Goal: Book appointment/travel/reservation

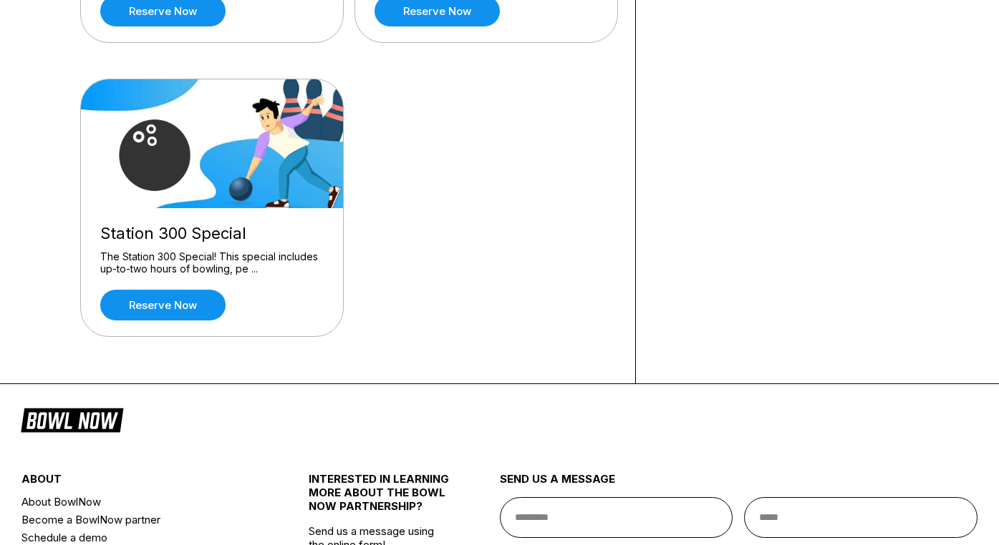
scroll to position [369, 0]
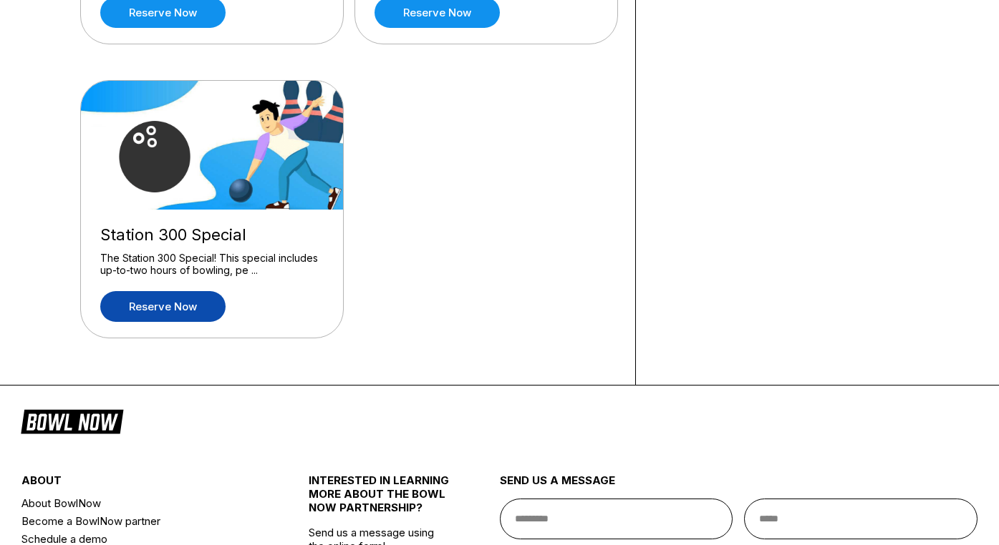
click at [175, 298] on link "Reserve now" at bounding box center [162, 306] width 125 height 31
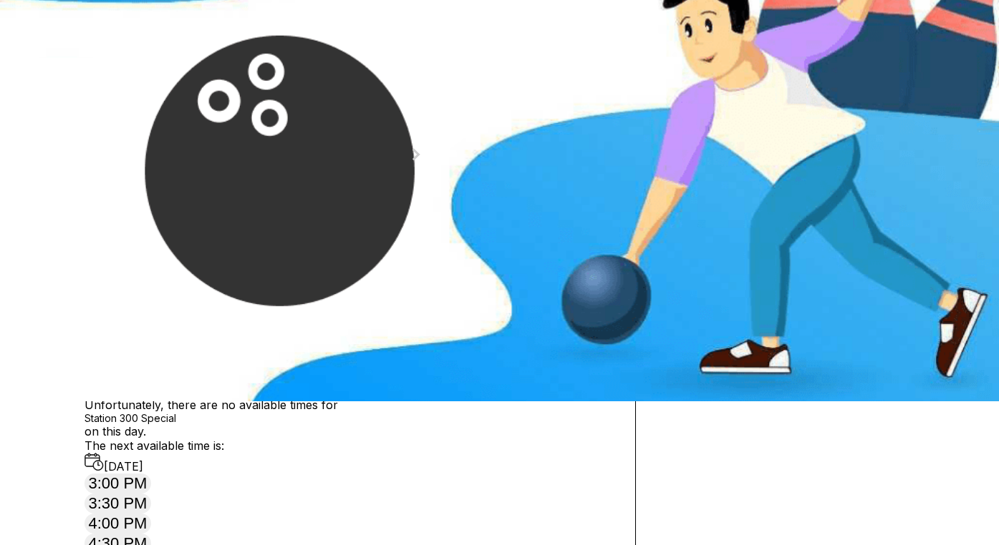
scroll to position [159, 0]
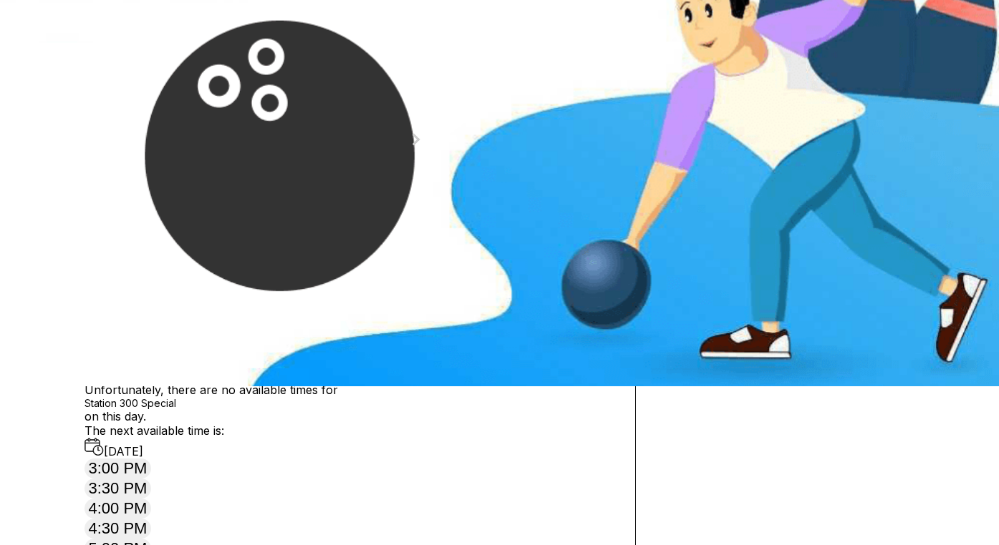
click at [192, 44] on icon at bounding box center [196, 41] width 8 height 8
type input "*"
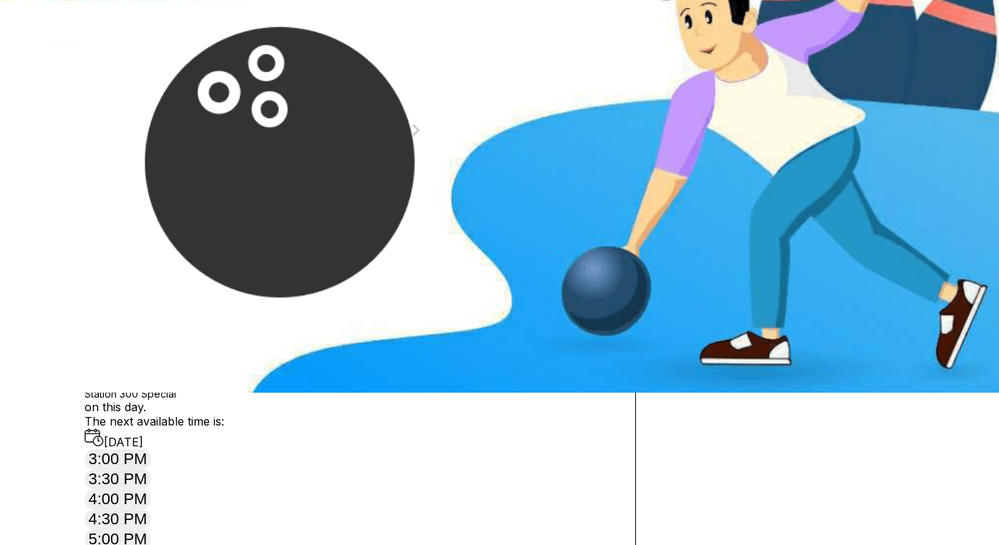
scroll to position [115, 0]
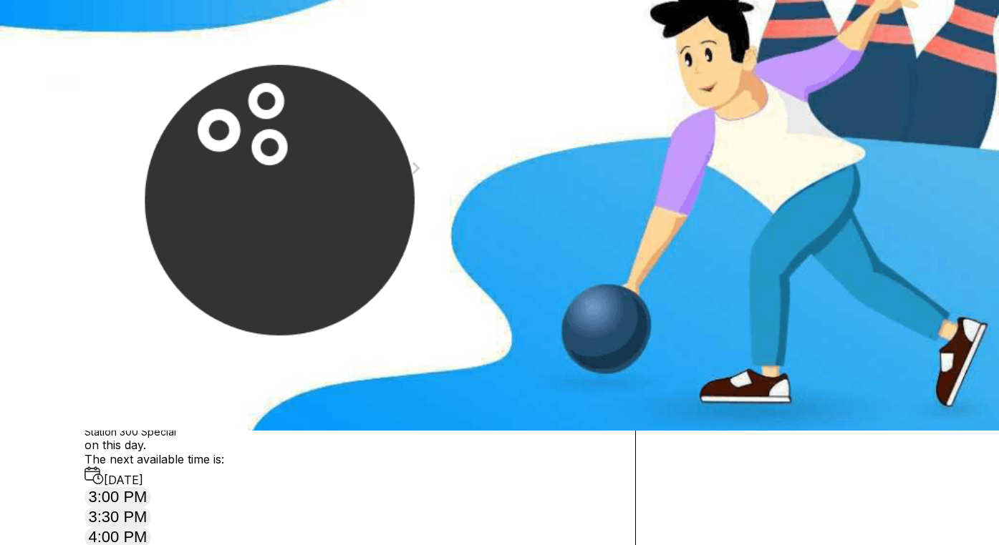
click at [422, 223] on div "4" at bounding box center [411, 213] width 19 height 19
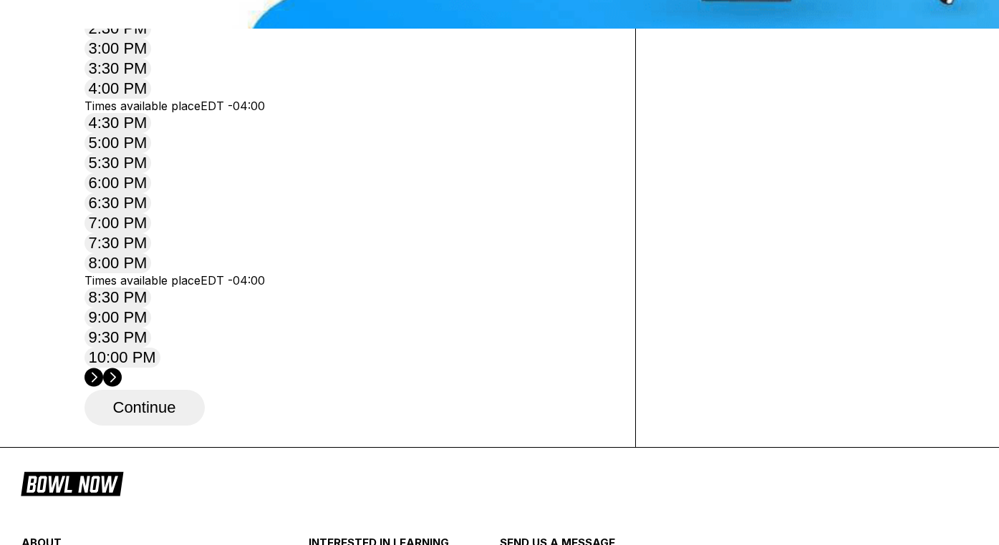
scroll to position [513, 0]
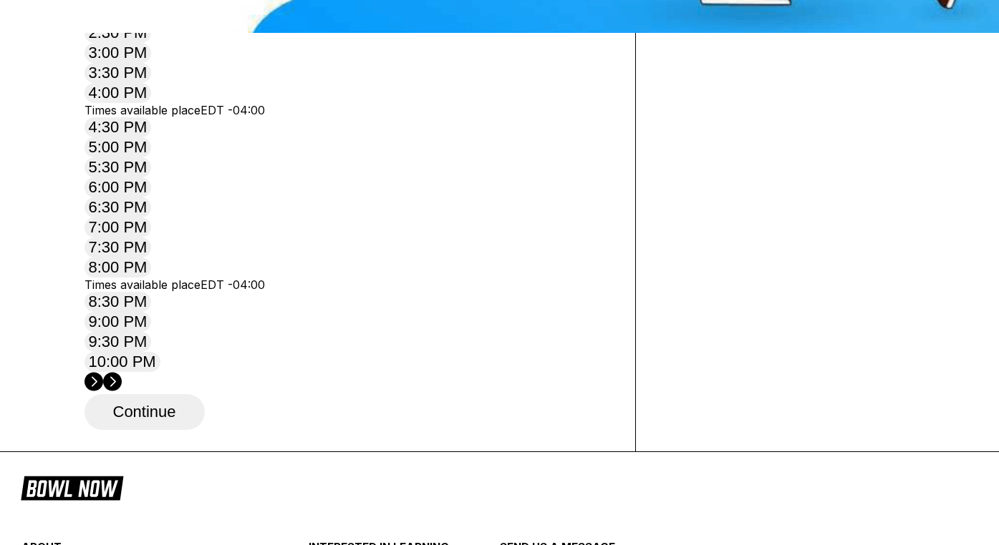
click at [152, 103] on button "4:00 PM" at bounding box center [117, 93] width 67 height 20
click at [174, 394] on button "Continue" at bounding box center [144, 412] width 120 height 36
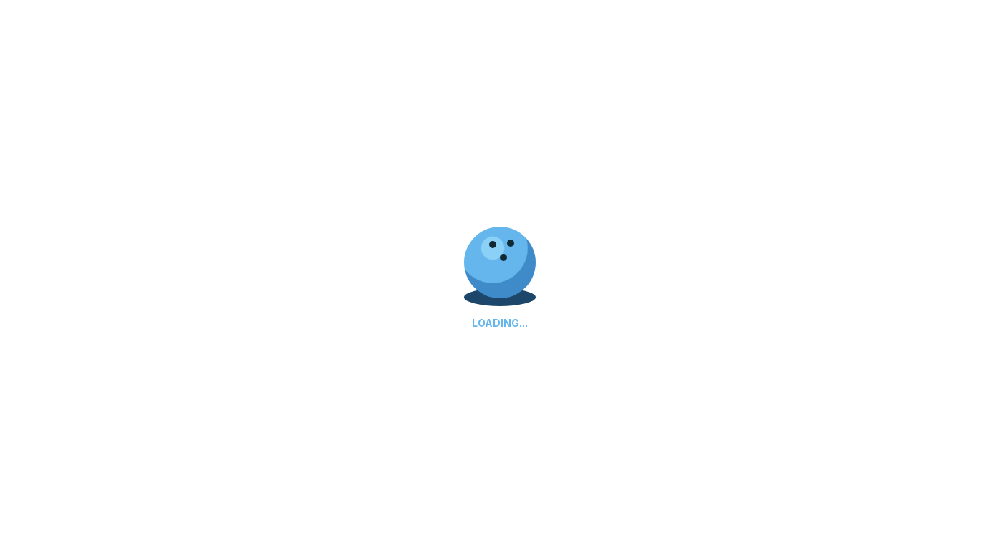
select select "**"
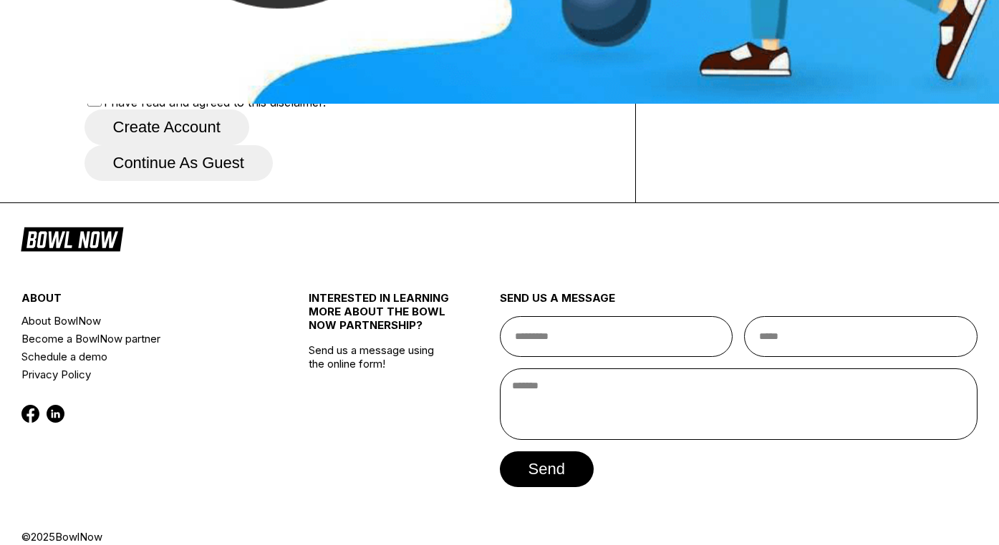
scroll to position [445, 0]
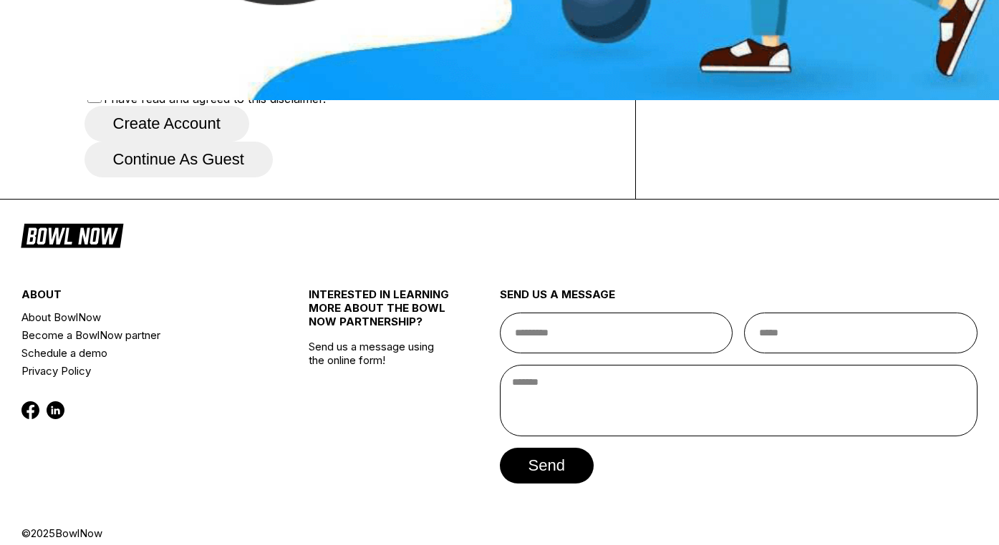
click at [230, 178] on button "Continue as guest" at bounding box center [178, 160] width 188 height 36
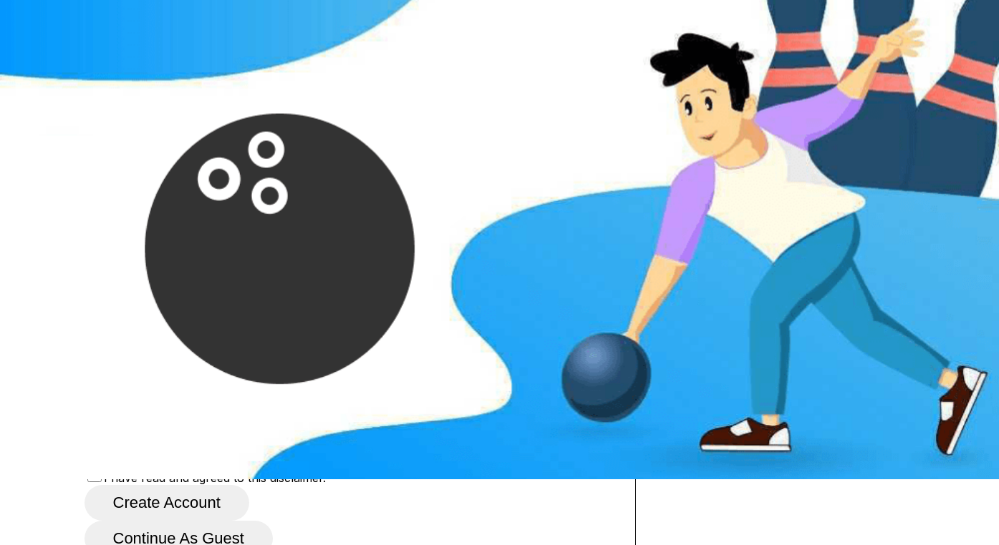
scroll to position [0, 0]
